Goal: Task Accomplishment & Management: Use online tool/utility

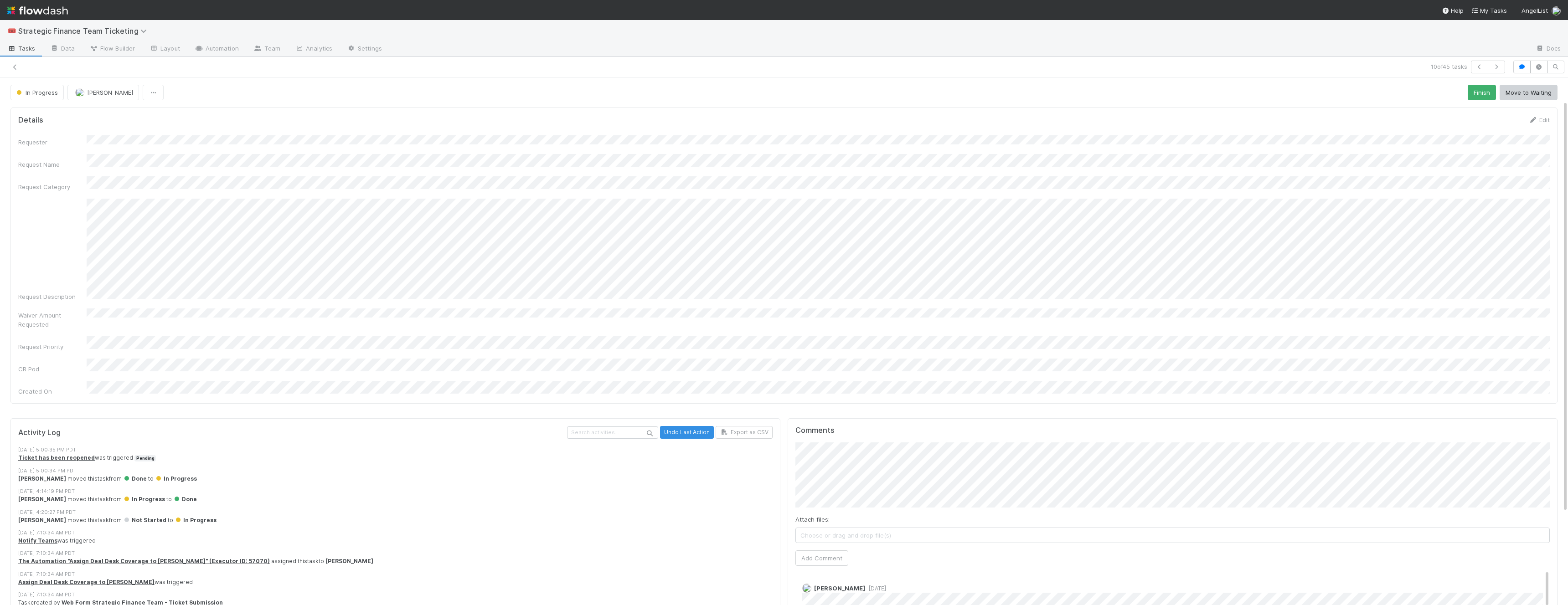
scroll to position [29, 0]
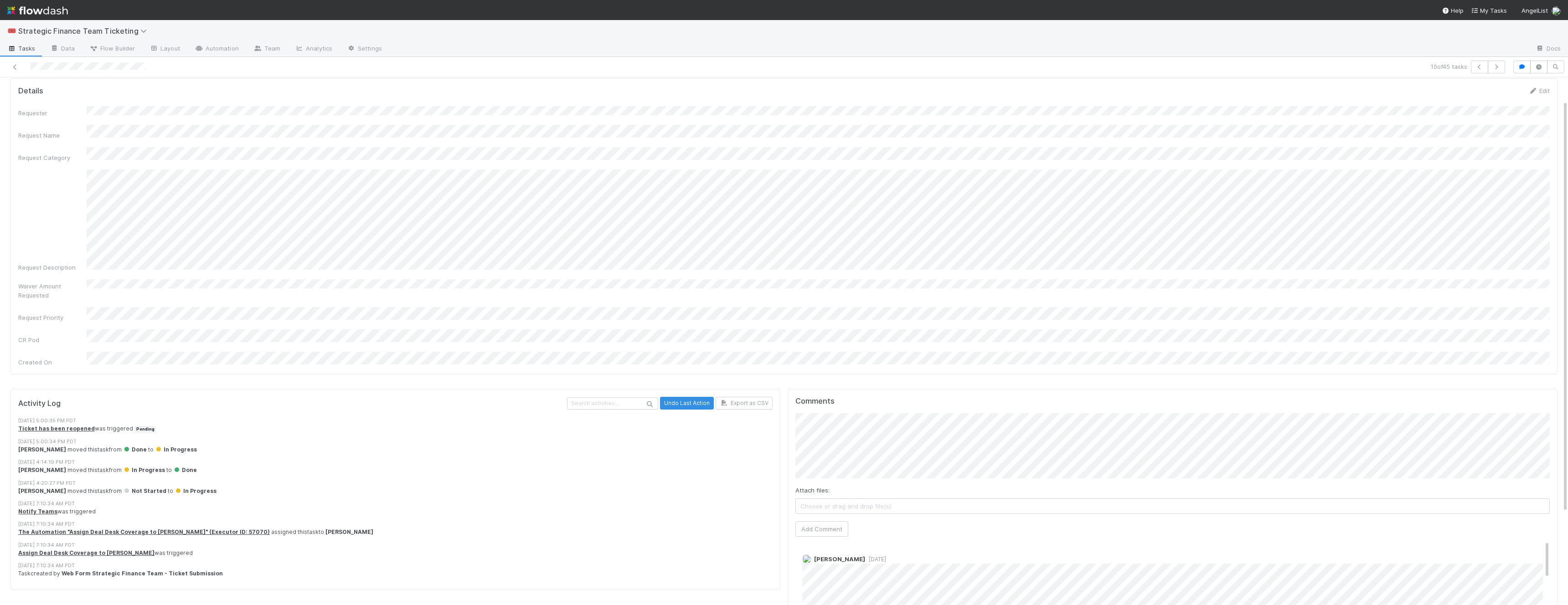
click at [14, 61] on div at bounding box center [380, 67] width 754 height 13
click at [14, 68] on icon at bounding box center [15, 68] width 9 height 6
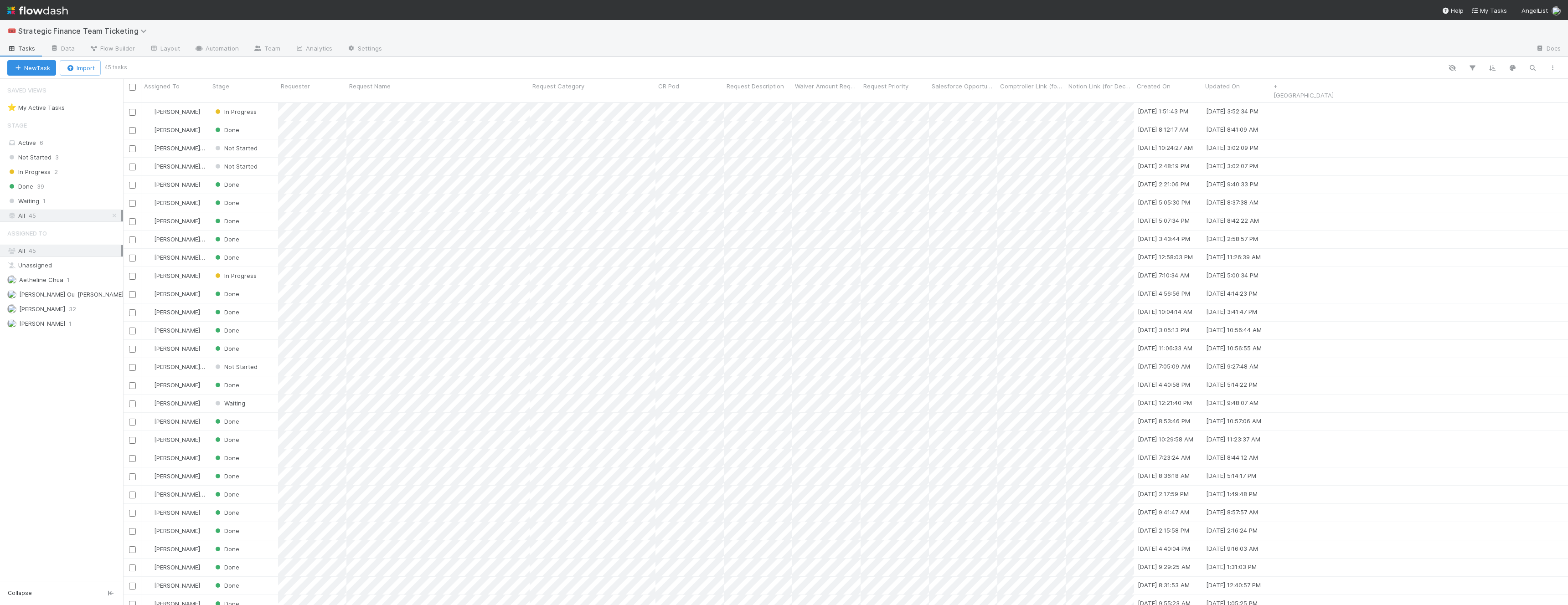
scroll to position [511, 1445]
click at [78, 148] on div "Active 6" at bounding box center [64, 142] width 113 height 12
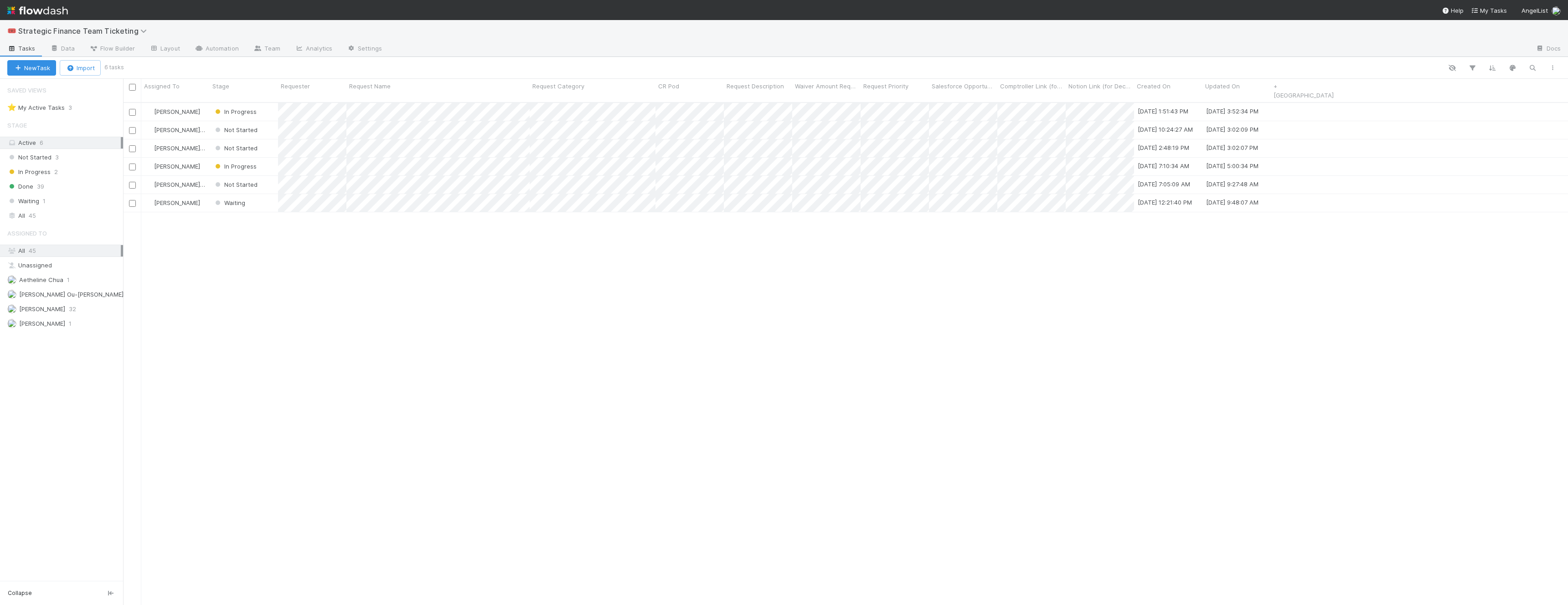
scroll to position [511, 1445]
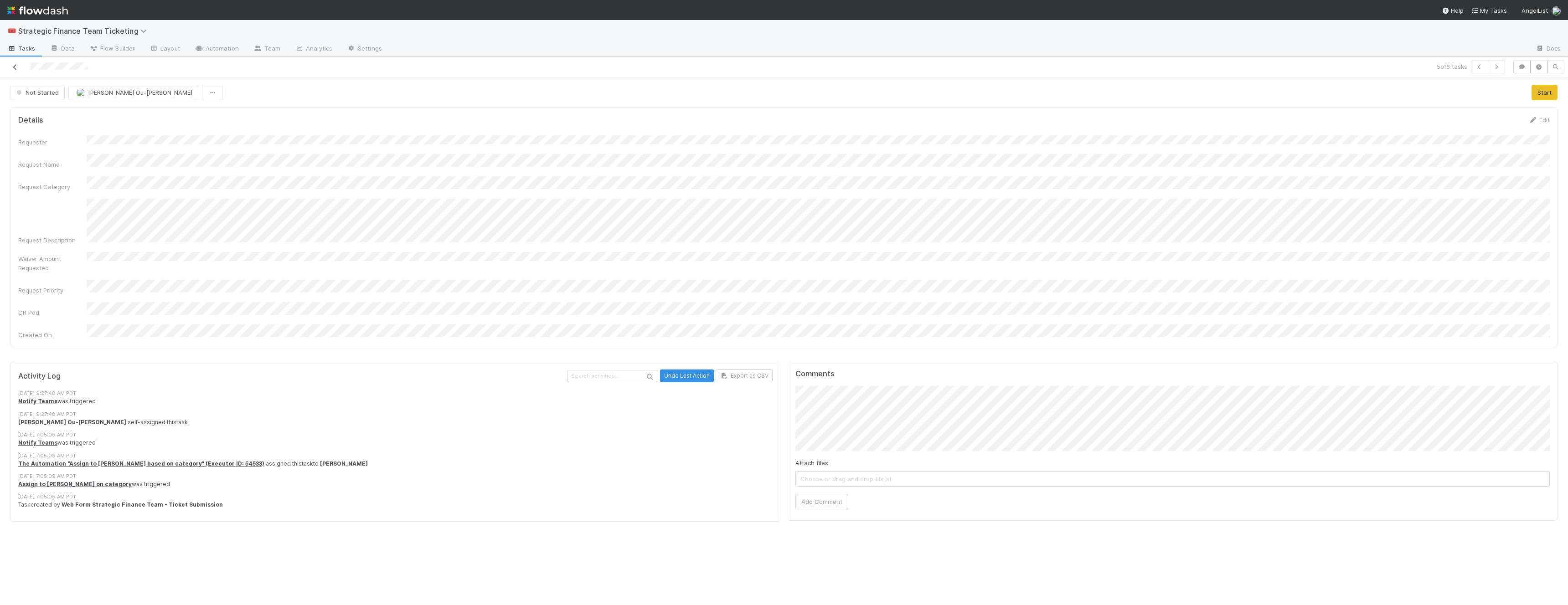
click at [12, 65] on icon at bounding box center [15, 68] width 9 height 6
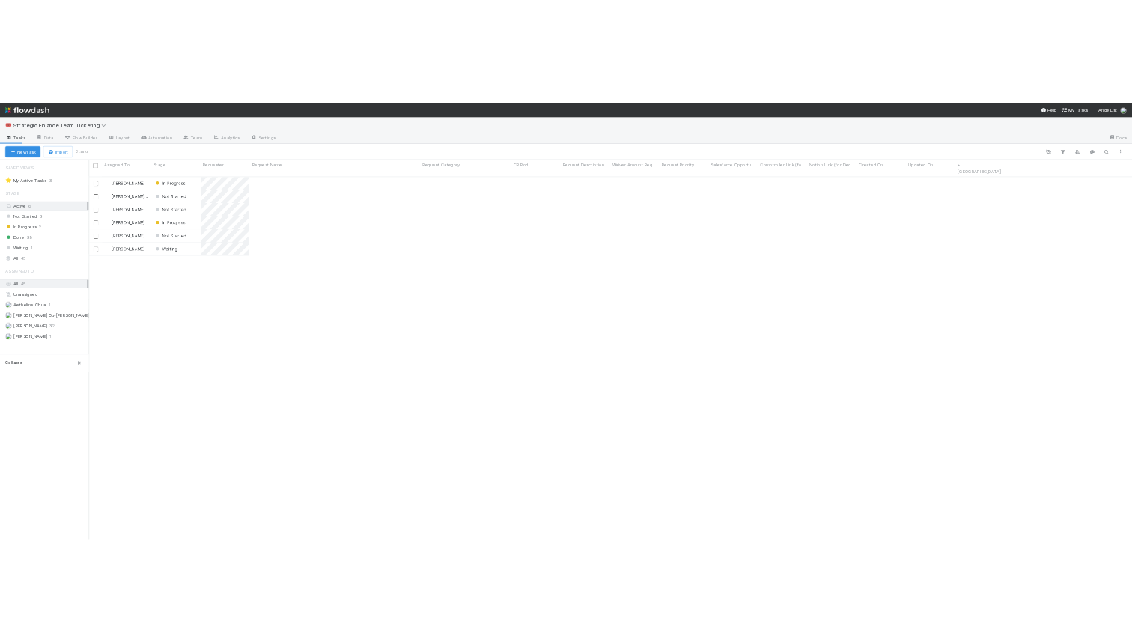
scroll to position [455, 364]
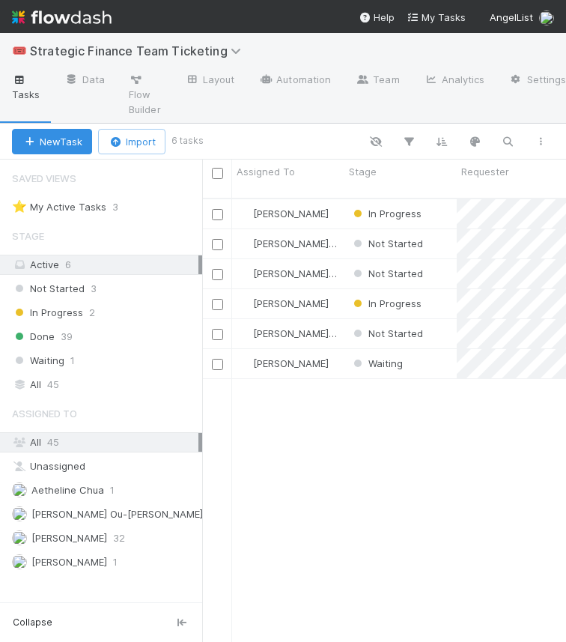
click at [398, 535] on div "[PERSON_NAME] In Progress [DATE] 1:51:43 PM [DATE] 3:52:34 PM [PERSON_NAME] Ou-…" at bounding box center [384, 426] width 364 height 455
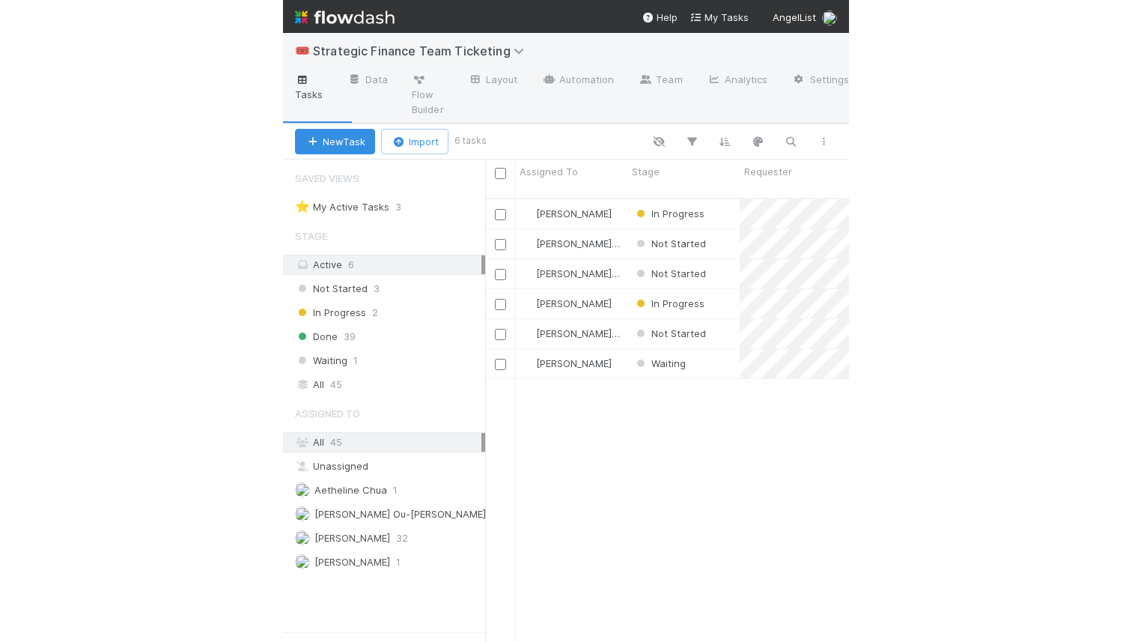
scroll to position [485, 930]
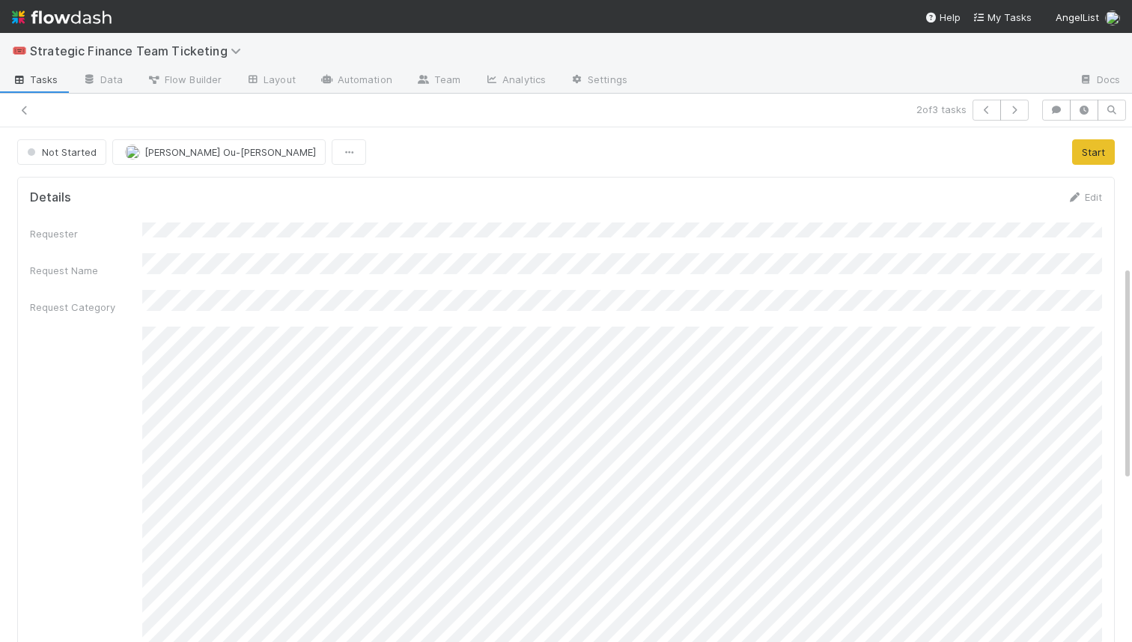
scroll to position [330, 0]
